Goal: Find specific page/section: Find specific page/section

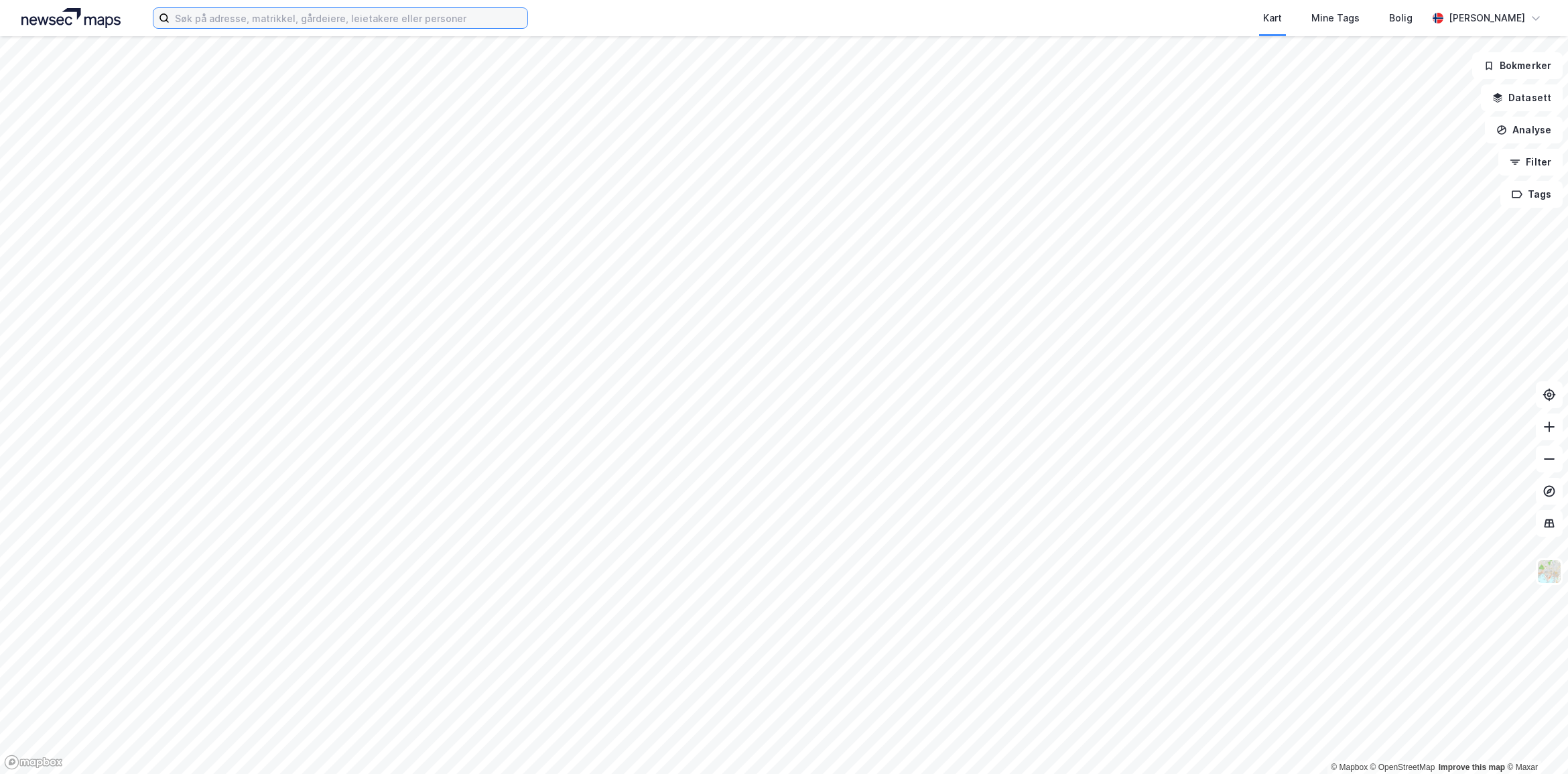
click at [436, 17] on input at bounding box center [348, 18] width 358 height 20
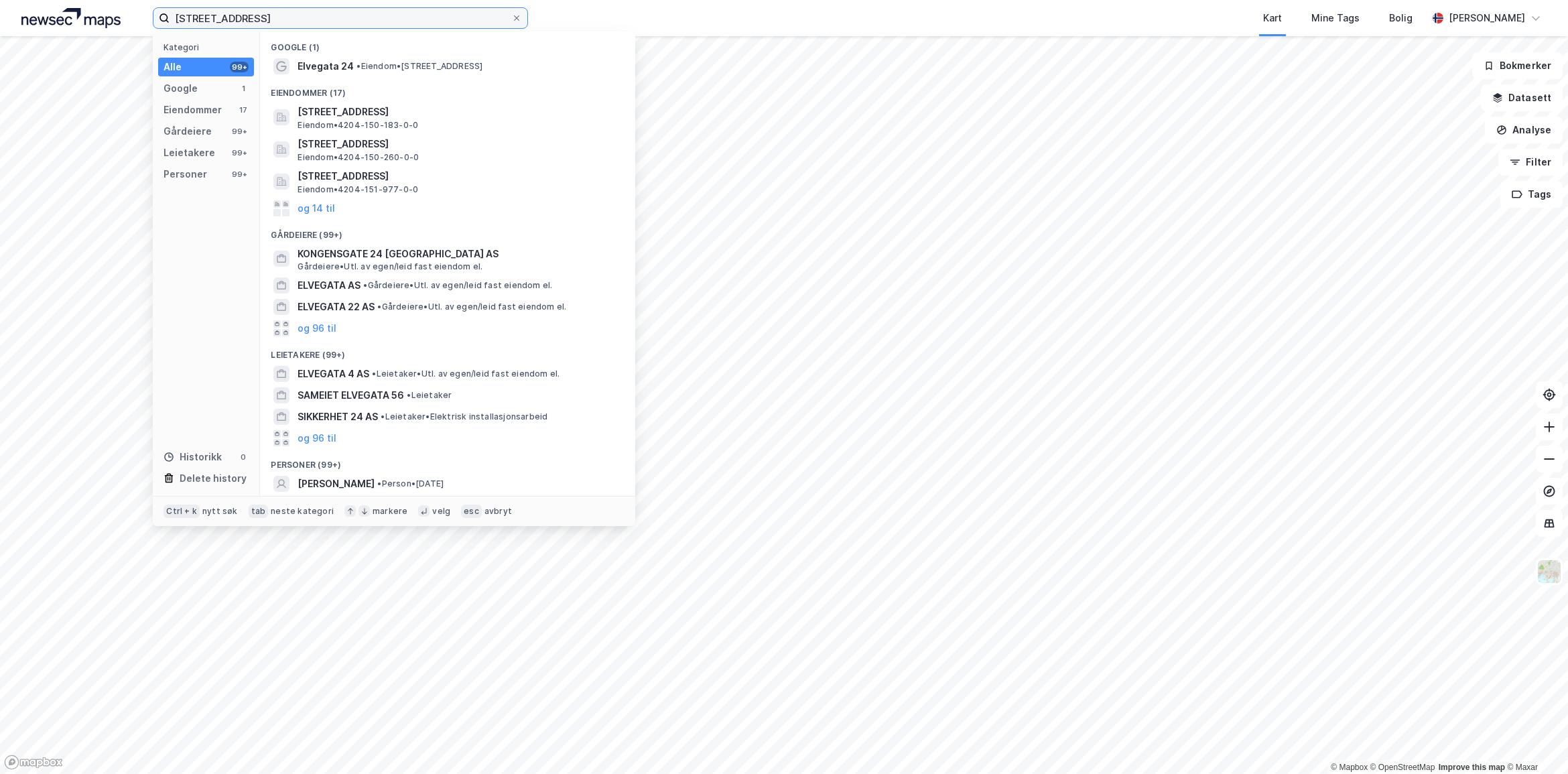
drag, startPoint x: 309, startPoint y: 14, endPoint x: 29, endPoint y: -2, distance: 280.5
click at [29, 0] on html "elvesgata 24 [GEOGRAPHIC_DATA] Kategori Alle 99+ Google 1 Eiendommer 17 Gårdeie…" at bounding box center [784, 387] width 1568 height 774
click at [195, 20] on input "[STREET_ADDRESS]" at bounding box center [340, 18] width 342 height 20
click at [200, 18] on input "[STREET_ADDRESS]" at bounding box center [340, 18] width 342 height 20
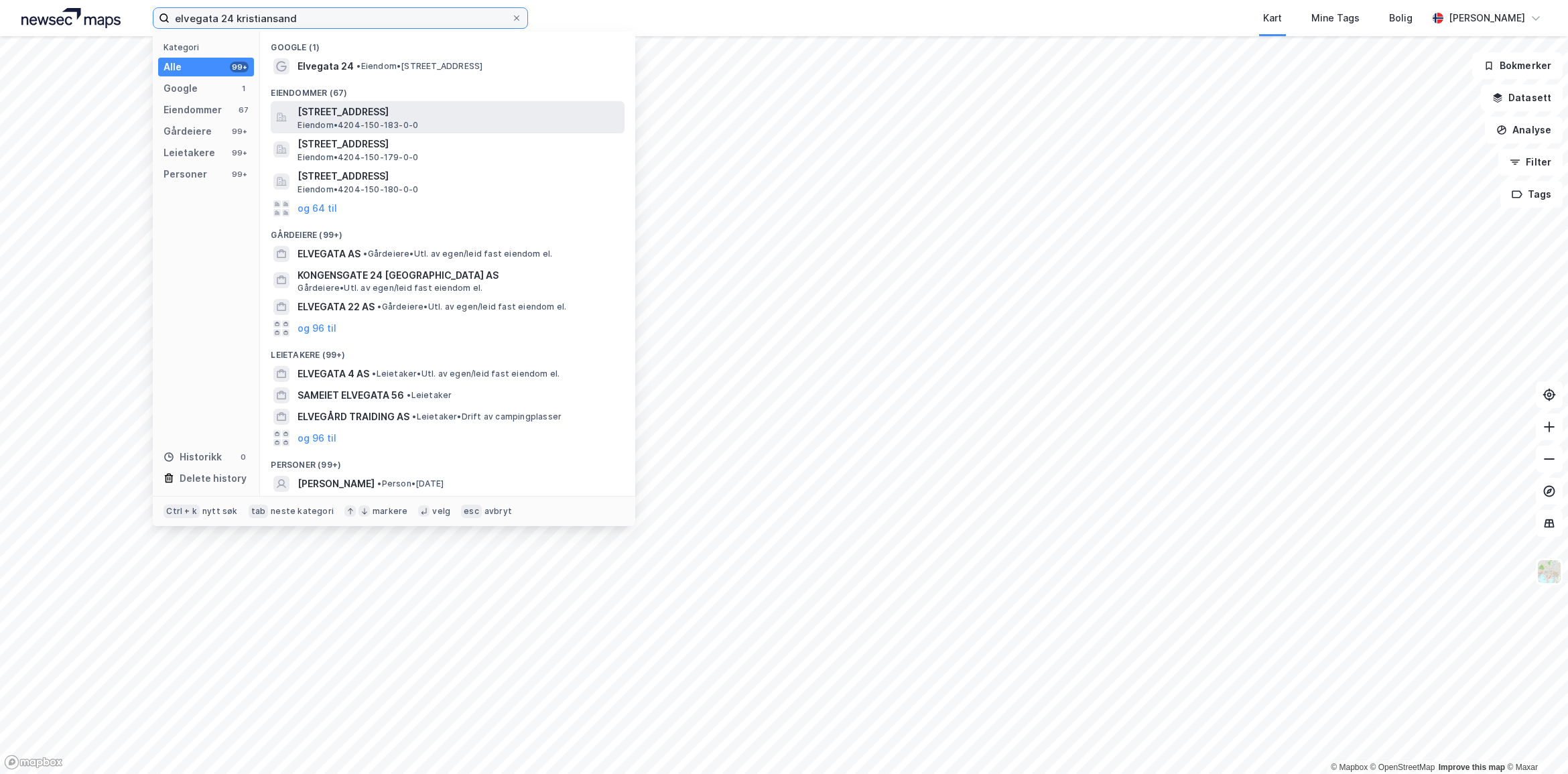
type input "elvegata 24 kristiansand"
click at [412, 118] on span "[STREET_ADDRESS]" at bounding box center [457, 112] width 321 height 16
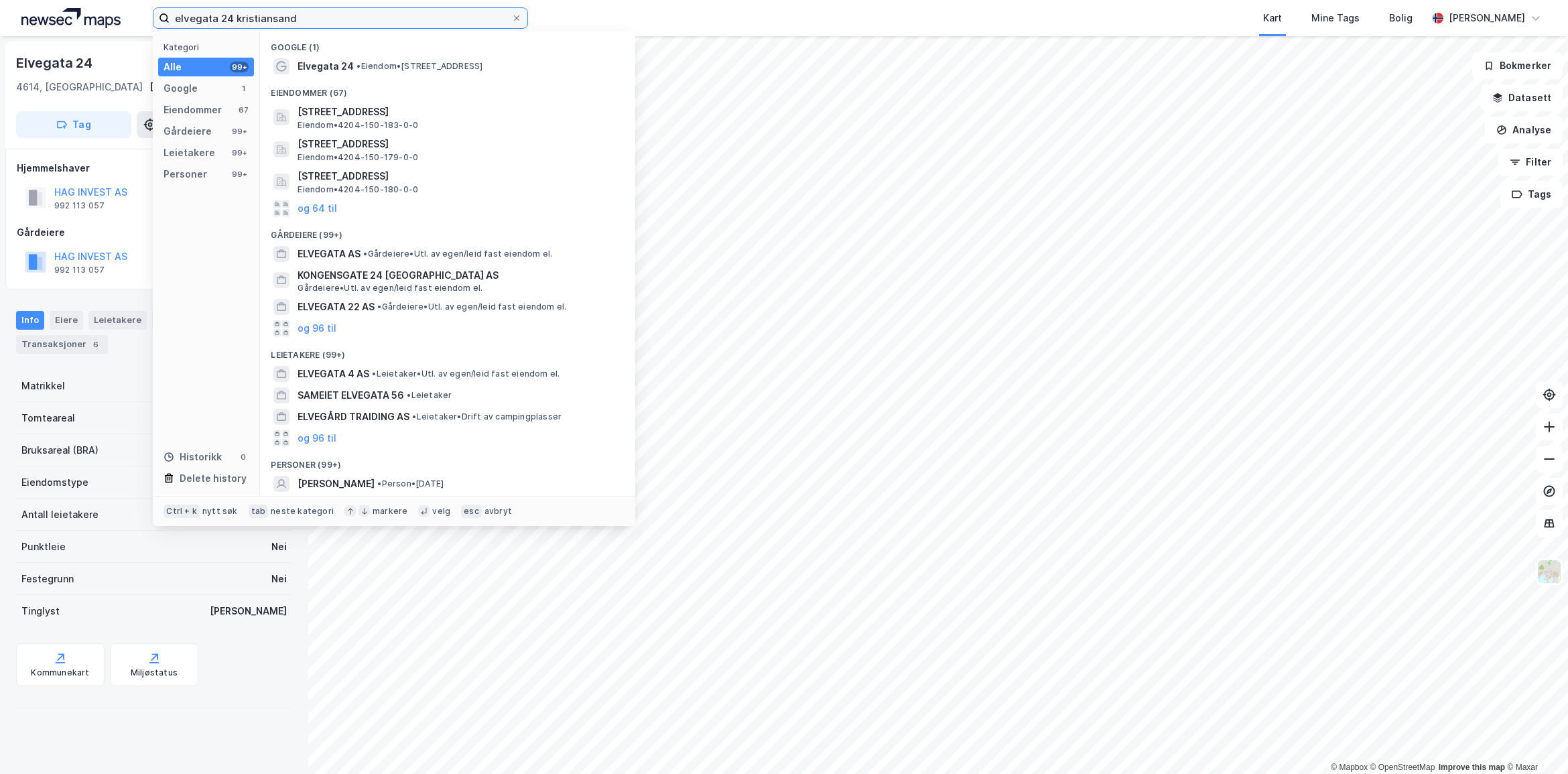
drag, startPoint x: 299, startPoint y: 21, endPoint x: 141, endPoint y: 15, distance: 158.1
click at [141, 15] on div "elvegata 24 kristiansand Kategori Alle 99+ Google 1 Eiendommer 67 Gårdeiere 99+…" at bounding box center [784, 18] width 1568 height 36
